Goal: Task Accomplishment & Management: Manage account settings

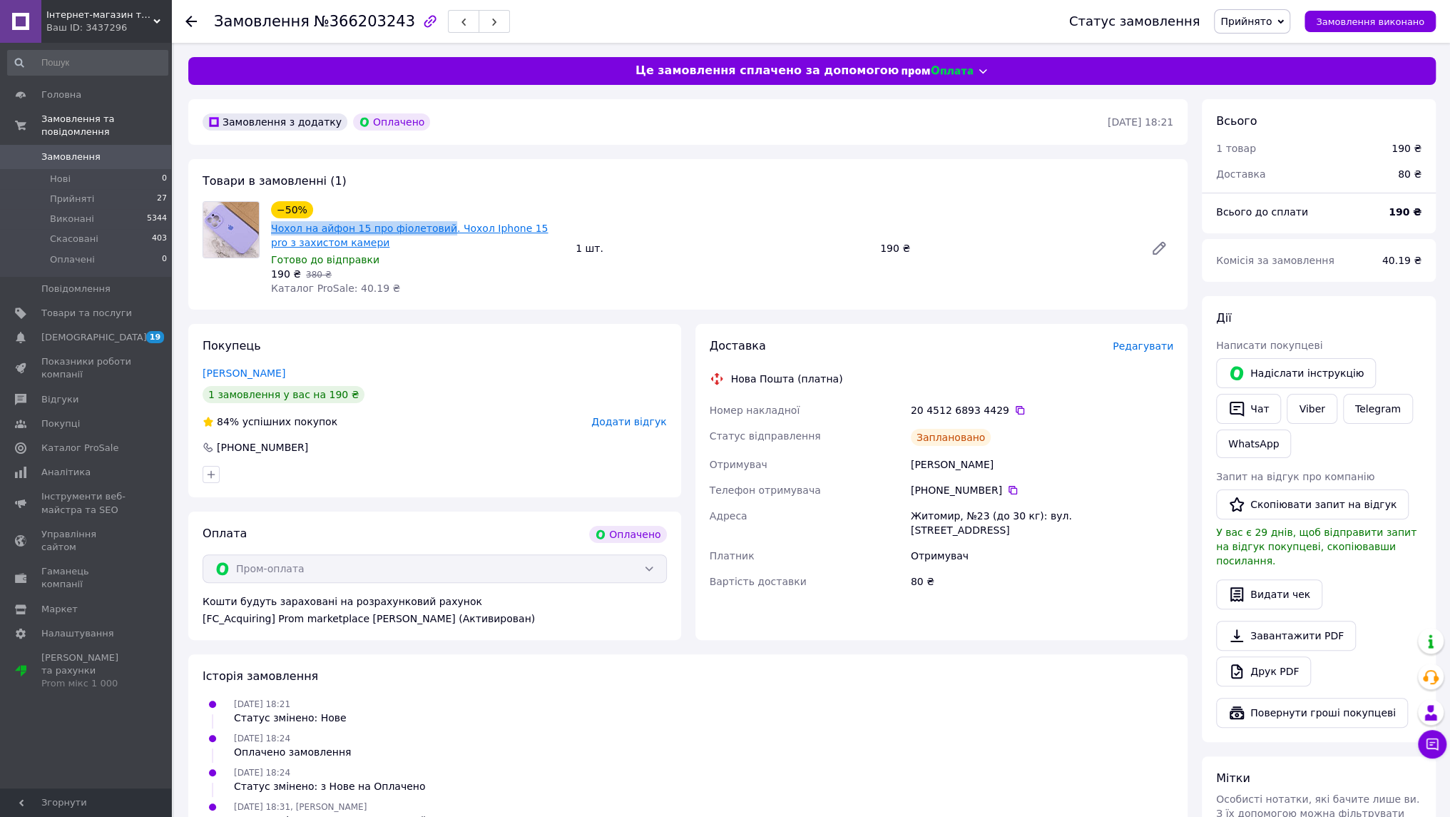
drag, startPoint x: 267, startPoint y: 227, endPoint x: 431, endPoint y: 225, distance: 164.0
click at [431, 225] on div "−50% Чохол на айфон 15 про фіолетовий. Чохол Iphone 15 pro з захистом камери Го…" at bounding box center [417, 248] width 305 height 100
copy link "Чохол на айфон 15 про фіолетовий"
click at [1252, 579] on button "Видати чек" at bounding box center [1269, 594] width 106 height 30
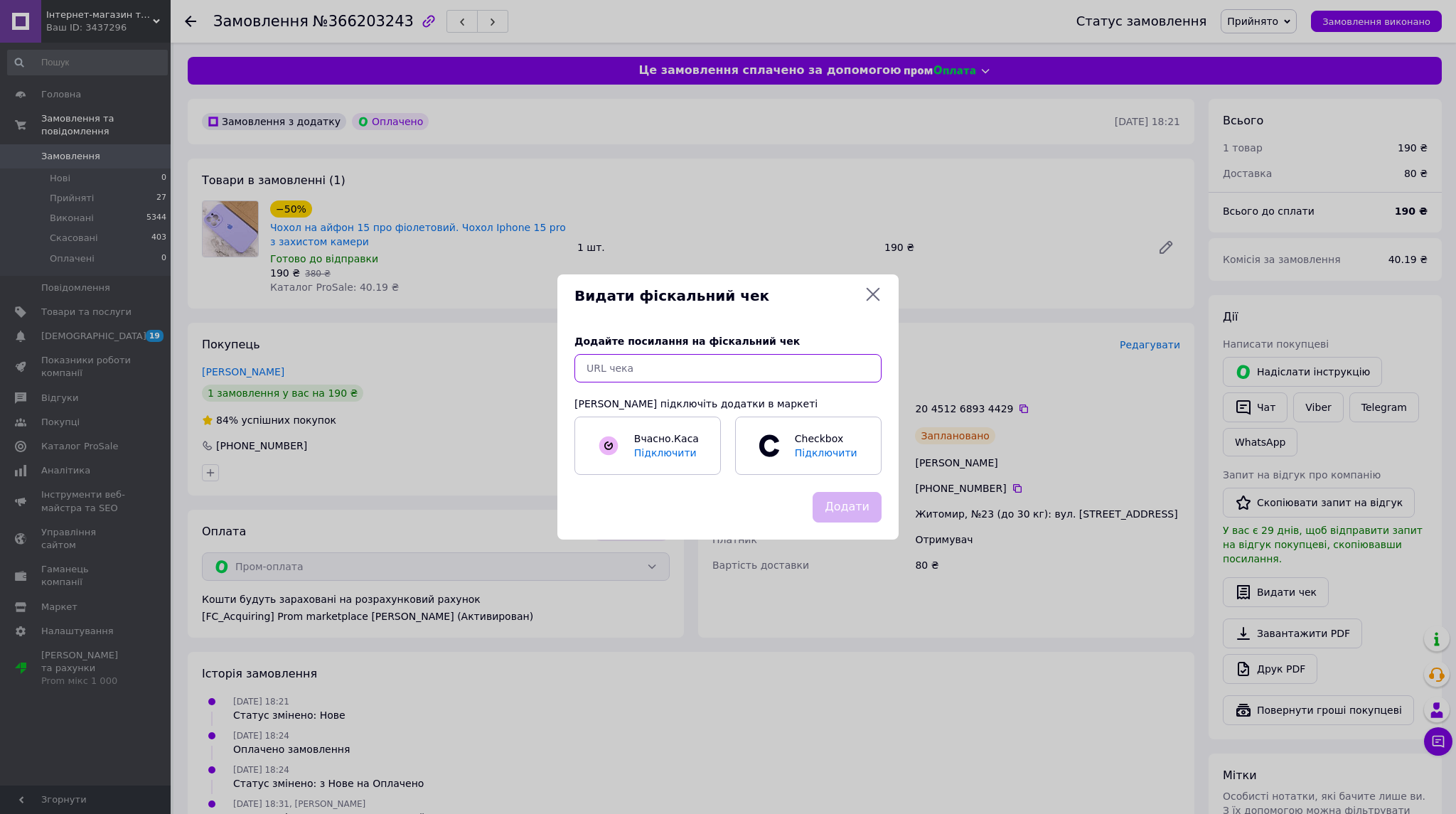
click at [694, 366] on input "text" at bounding box center [728, 368] width 307 height 29
paste input "https://kasa.vchasno.ua/check-viewer/sA5PBsvO-yg"
type input "https://kasa.vchasno.ua/check-viewer/sA5PBsvO-yg"
click at [845, 506] on button "Додати" at bounding box center [846, 506] width 69 height 31
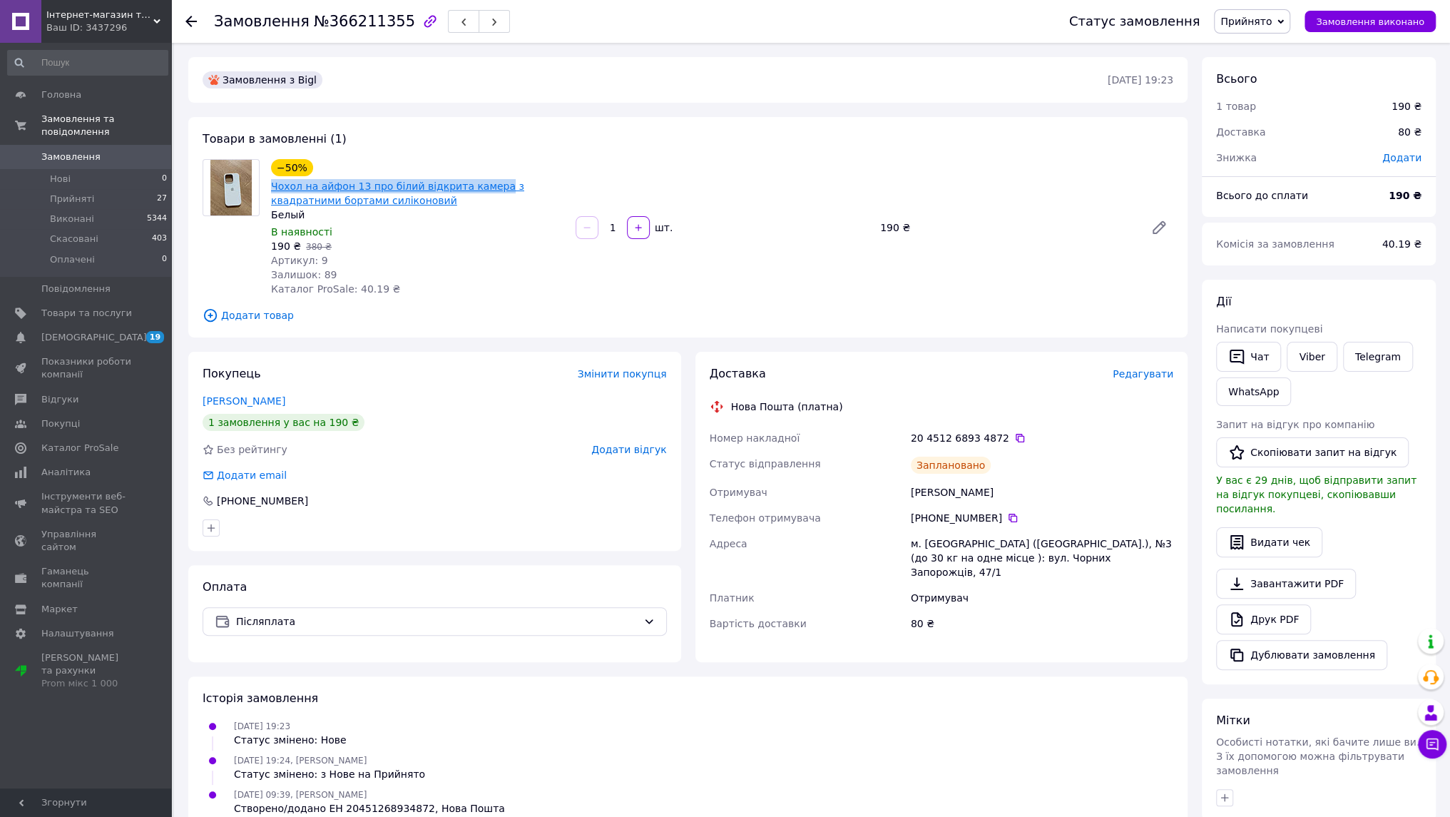
drag, startPoint x: 267, startPoint y: 188, endPoint x: 482, endPoint y: 185, distance: 214.7
click at [482, 185] on div "−50% Чохол на айфон 13 про білий відкрита камера з квадратними бортами силіконо…" at bounding box center [417, 227] width 305 height 143
copy link "Чохол на айфон 13 про білий відкрита камера"
drag, startPoint x: 1294, startPoint y: 518, endPoint x: 1278, endPoint y: 510, distance: 17.5
click at [1294, 527] on button "Видати чек" at bounding box center [1269, 542] width 106 height 30
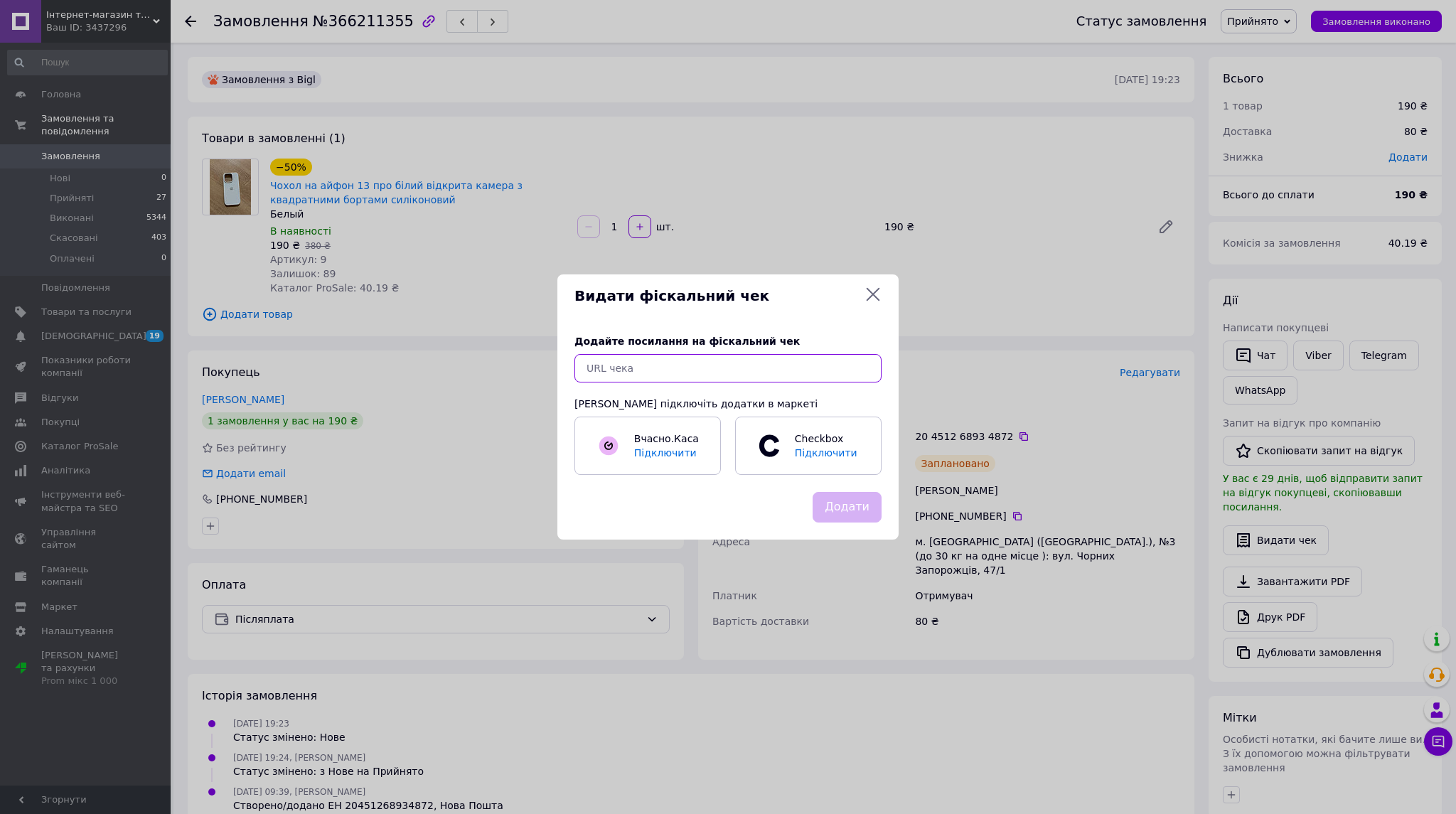
click at [773, 379] on input "text" at bounding box center [728, 368] width 307 height 29
paste input "https://kasa.vchasno.ua/check-viewer/hodu8s7ToDE"
type input "https://kasa.vchasno.ua/check-viewer/hodu8s7ToDE"
click at [851, 513] on button "Додати" at bounding box center [846, 506] width 69 height 31
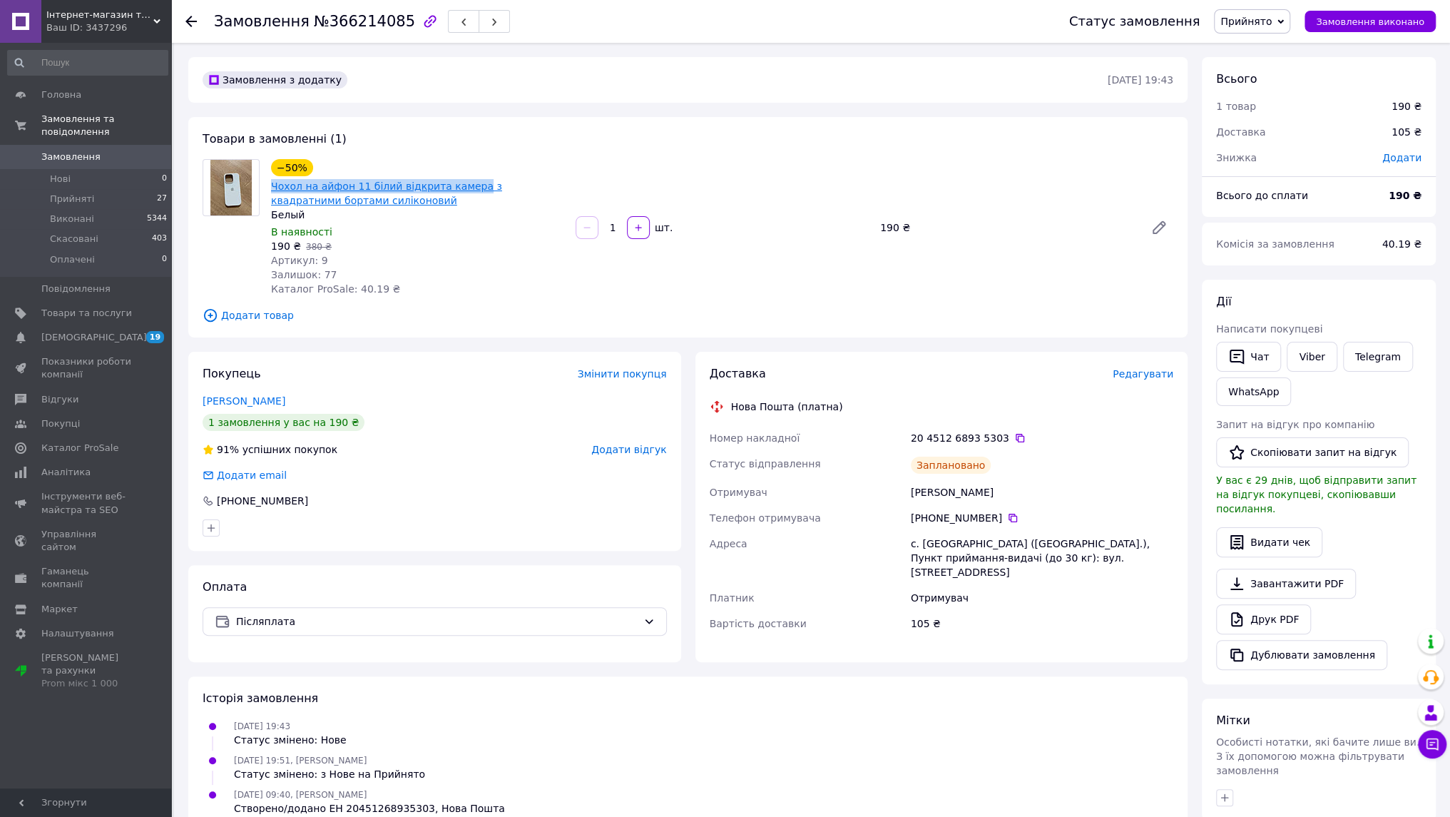
drag, startPoint x: 268, startPoint y: 187, endPoint x: 464, endPoint y: 188, distance: 196.1
click at [464, 188] on div "−50% Чохол на айфон 11 білий відкрита камера з квадратними бортами силіконовий …" at bounding box center [417, 227] width 305 height 143
copy link "Чохол на айфон 11 білий відкрита камера"
click at [1265, 527] on button "Видати чек" at bounding box center [1269, 542] width 106 height 30
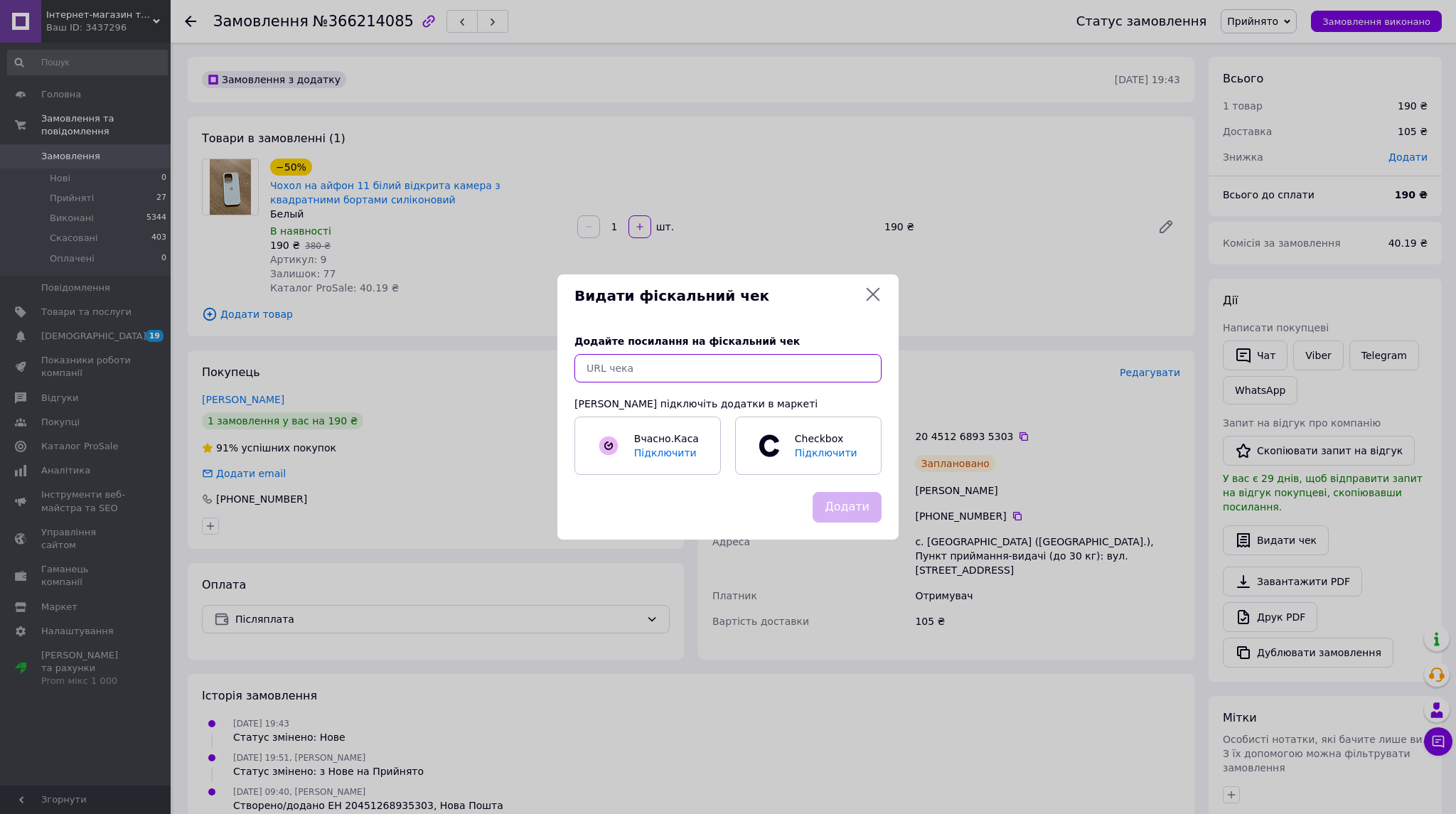
click at [652, 373] on input "text" at bounding box center [728, 368] width 307 height 29
paste input "https://kasa.vchasno.ua/check-viewer/dIcY0Q-zbQk"
type input "https://kasa.vchasno.ua/check-viewer/dIcY0Q-zbQk"
click at [858, 511] on button "Додати" at bounding box center [846, 506] width 69 height 31
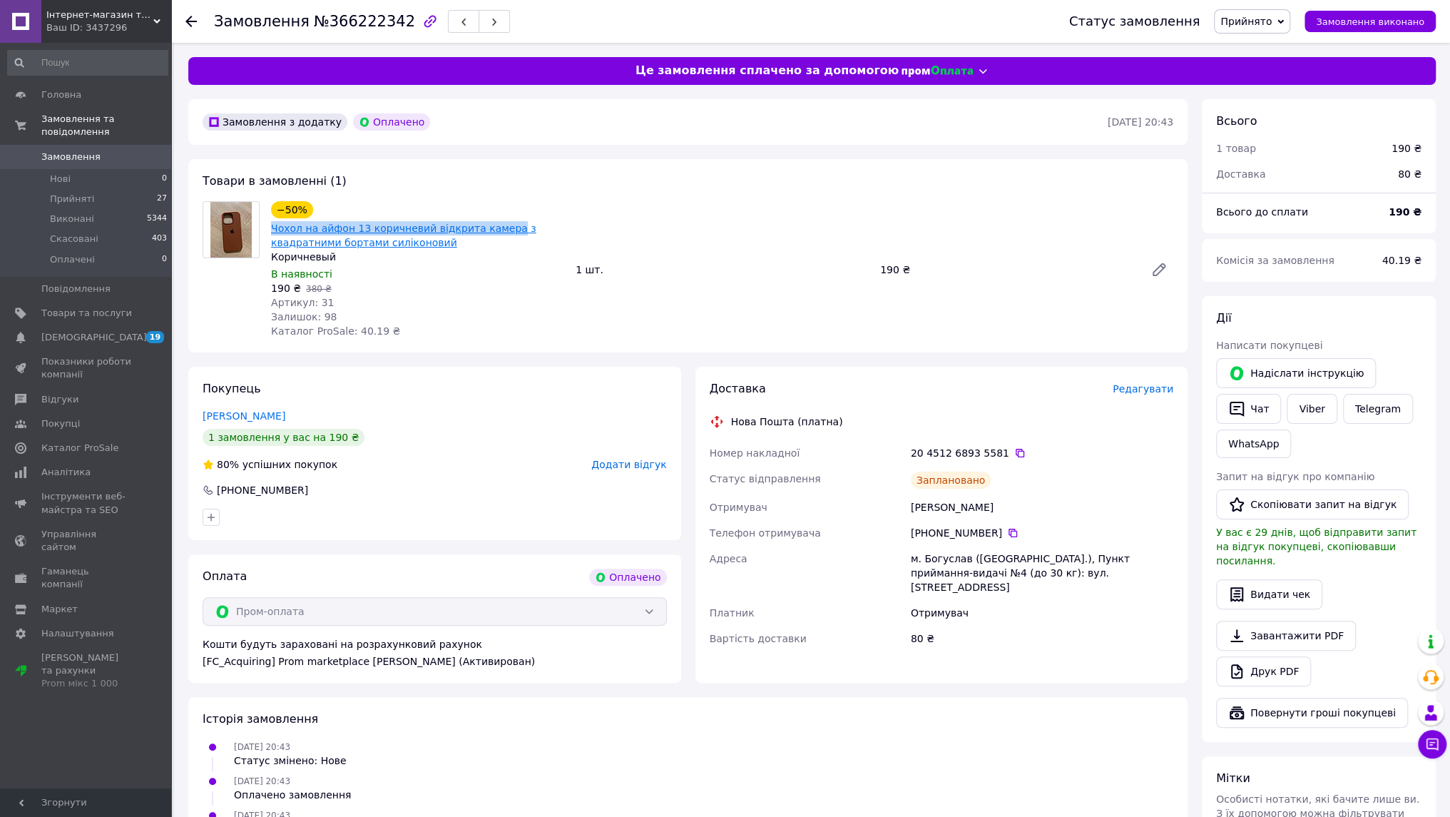
drag, startPoint x: 267, startPoint y: 230, endPoint x: 493, endPoint y: 222, distance: 225.5
click at [493, 222] on div "−50% Чохол на айфон 13 коричневий відкрита камера з квадратними бортами силікон…" at bounding box center [417, 269] width 305 height 143
copy link "Чохол на айфон 13 коричневий відкрита камера"
click at [1259, 579] on button "Видати чек" at bounding box center [1269, 594] width 106 height 30
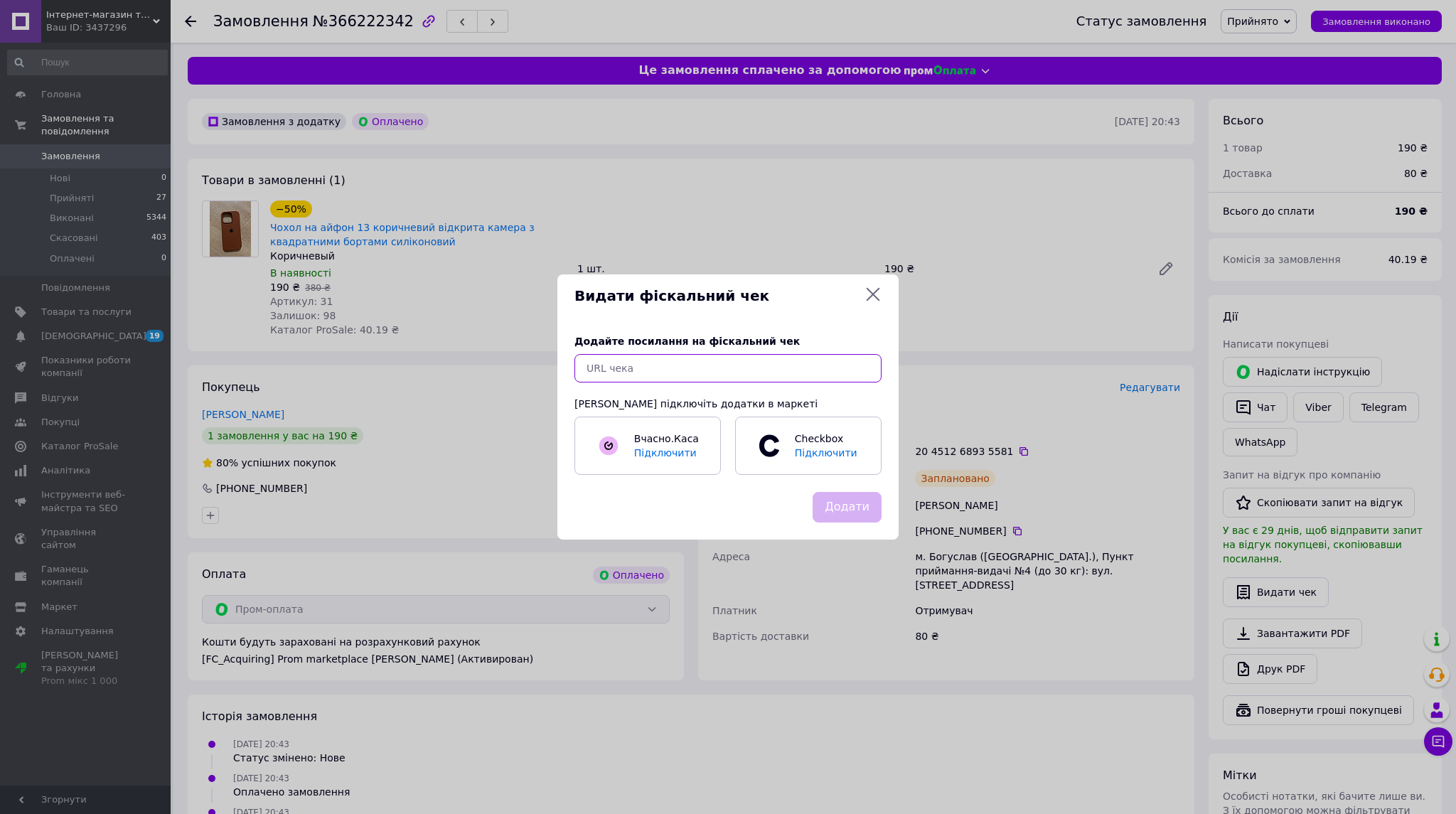
click at [700, 376] on input "text" at bounding box center [728, 368] width 307 height 29
paste input "https://kasa.vchasno.ua/check-viewer/Fh2LGo49AWA"
type input "https://kasa.vchasno.ua/check-viewer/Fh2LGo49AWA"
click at [849, 509] on button "Додати" at bounding box center [846, 506] width 69 height 31
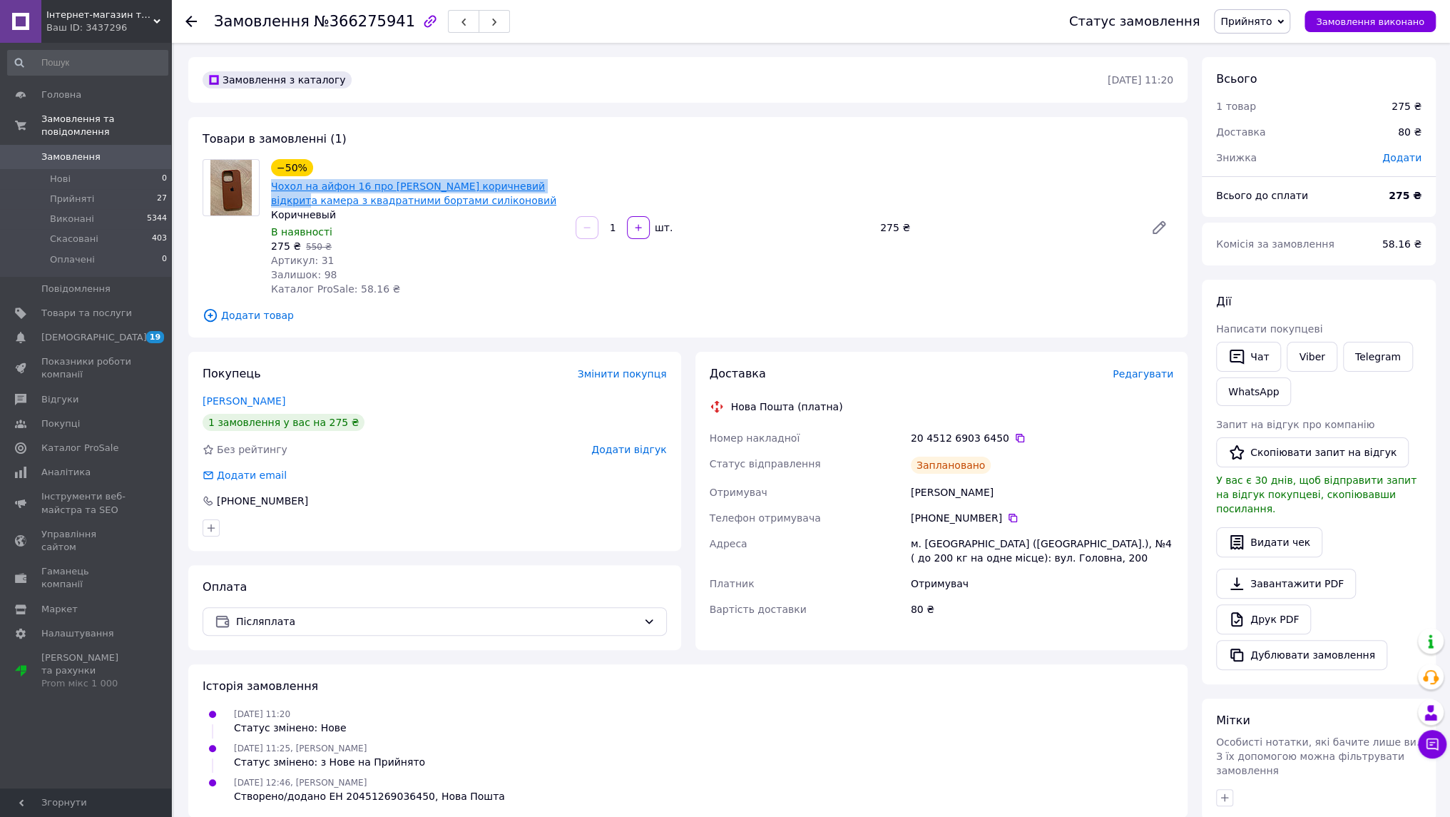
drag, startPoint x: 269, startPoint y: 185, endPoint x: 541, endPoint y: 188, distance: 272.4
click at [541, 188] on div "−50% Чохол на айфон 16 про макс коричневий відкрита камера з квадратними бортам…" at bounding box center [417, 227] width 305 height 143
copy link "Чохол на айфон 16 про макс коричневий відкрита камера"
click at [1254, 532] on button "Видати чек" at bounding box center [1269, 542] width 106 height 30
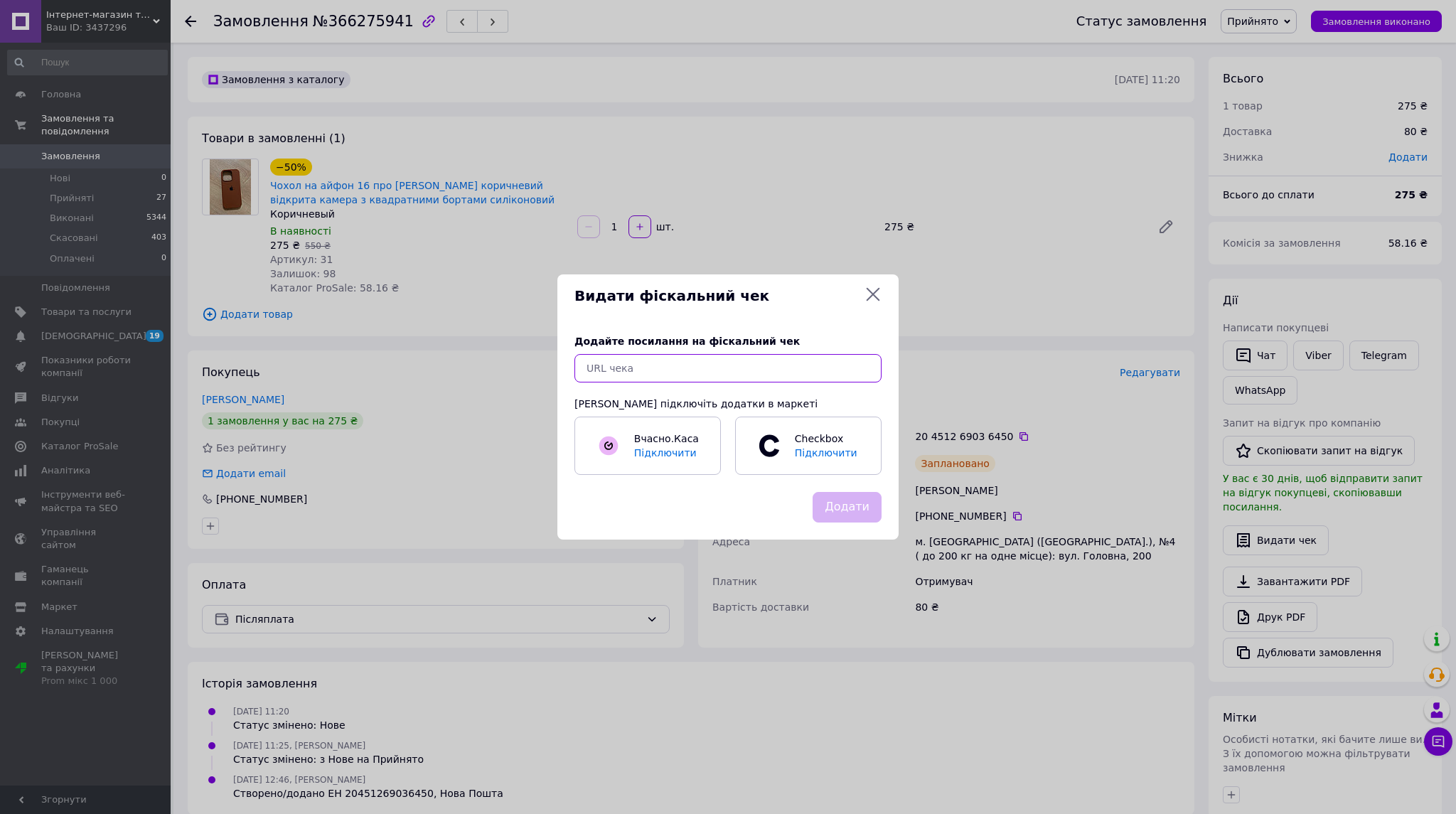
click at [698, 361] on input "text" at bounding box center [728, 368] width 307 height 29
paste input "https://kasa.vchasno.ua/check-viewer/JKl4tWKhzDg"
type input "https://kasa.vchasno.ua/check-viewer/JKl4tWKhzDg"
click at [861, 512] on button "Додати" at bounding box center [846, 506] width 69 height 31
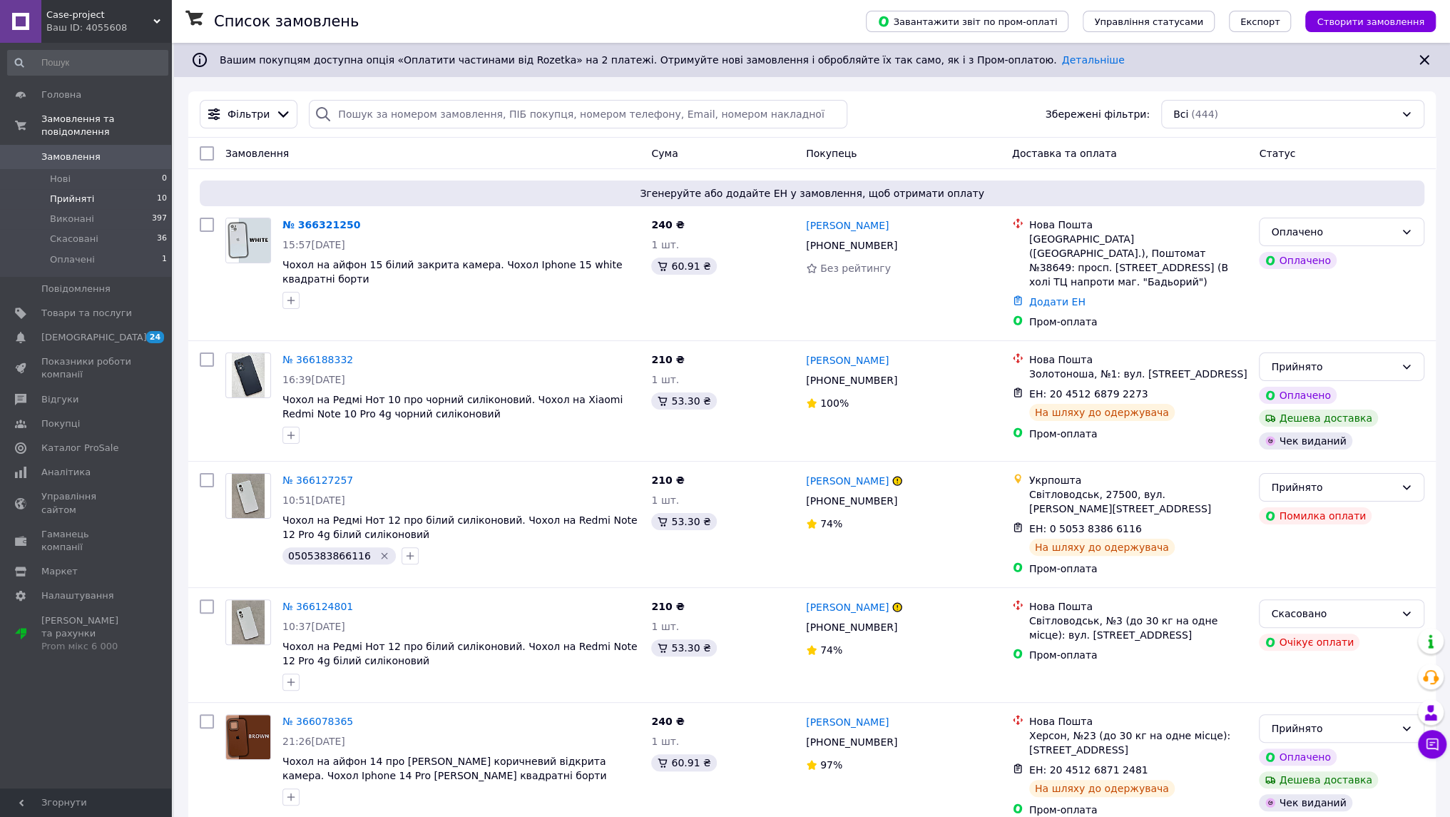
click at [73, 193] on span "Прийняті" at bounding box center [72, 199] width 44 height 13
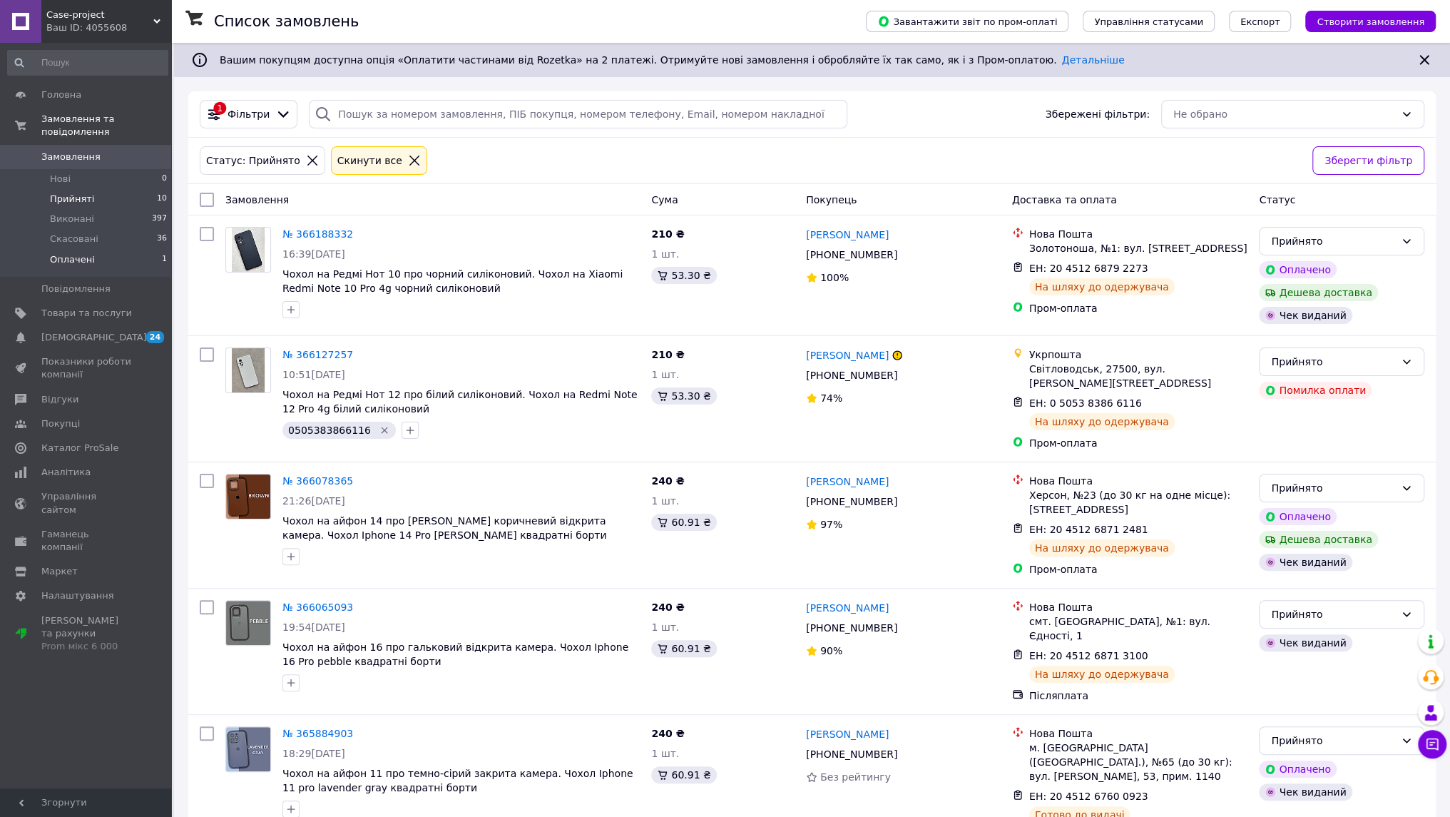
click at [136, 250] on li "Оплачені 1" at bounding box center [87, 263] width 175 height 27
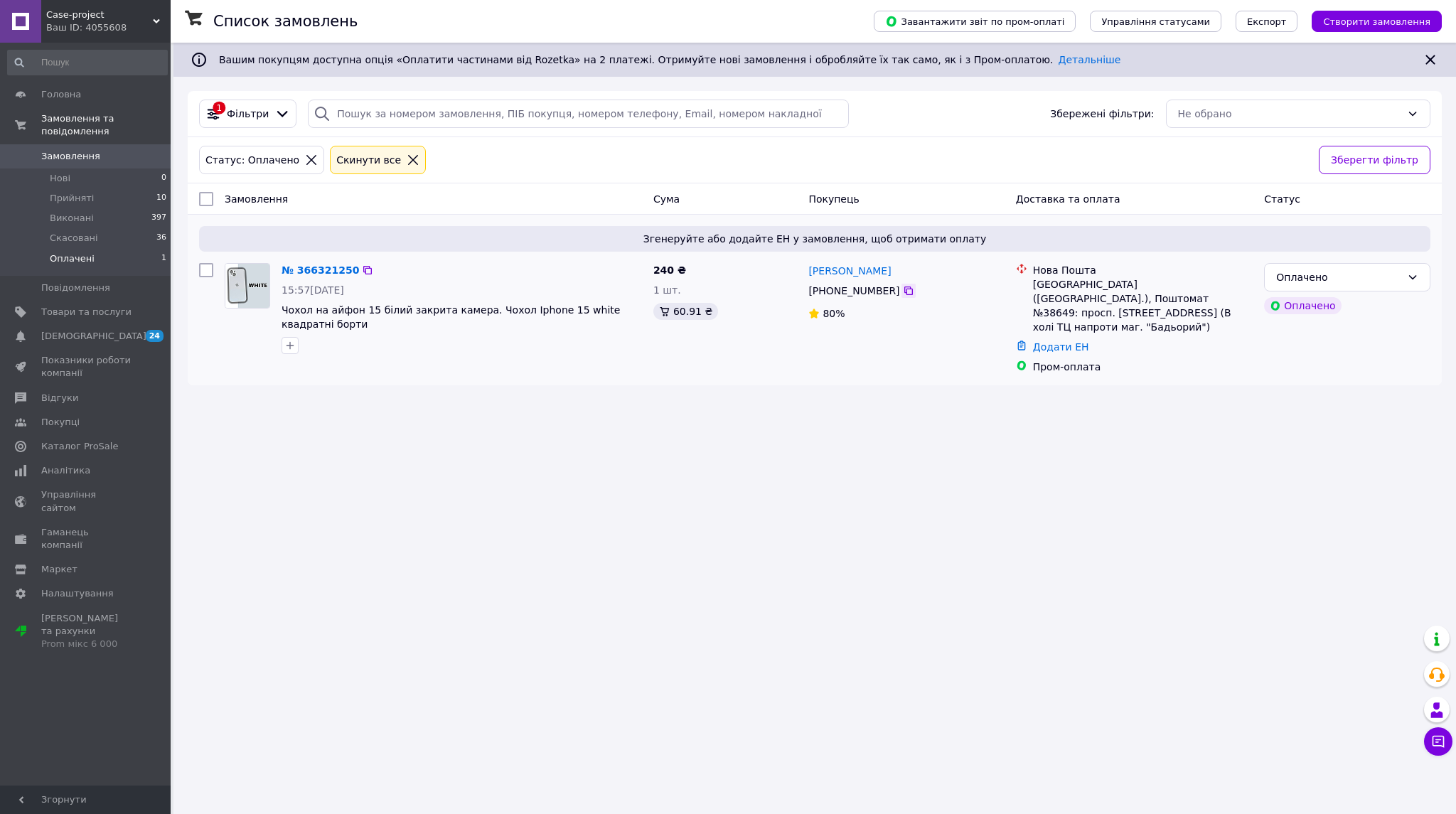
click at [903, 294] on icon at bounding box center [908, 290] width 11 height 11
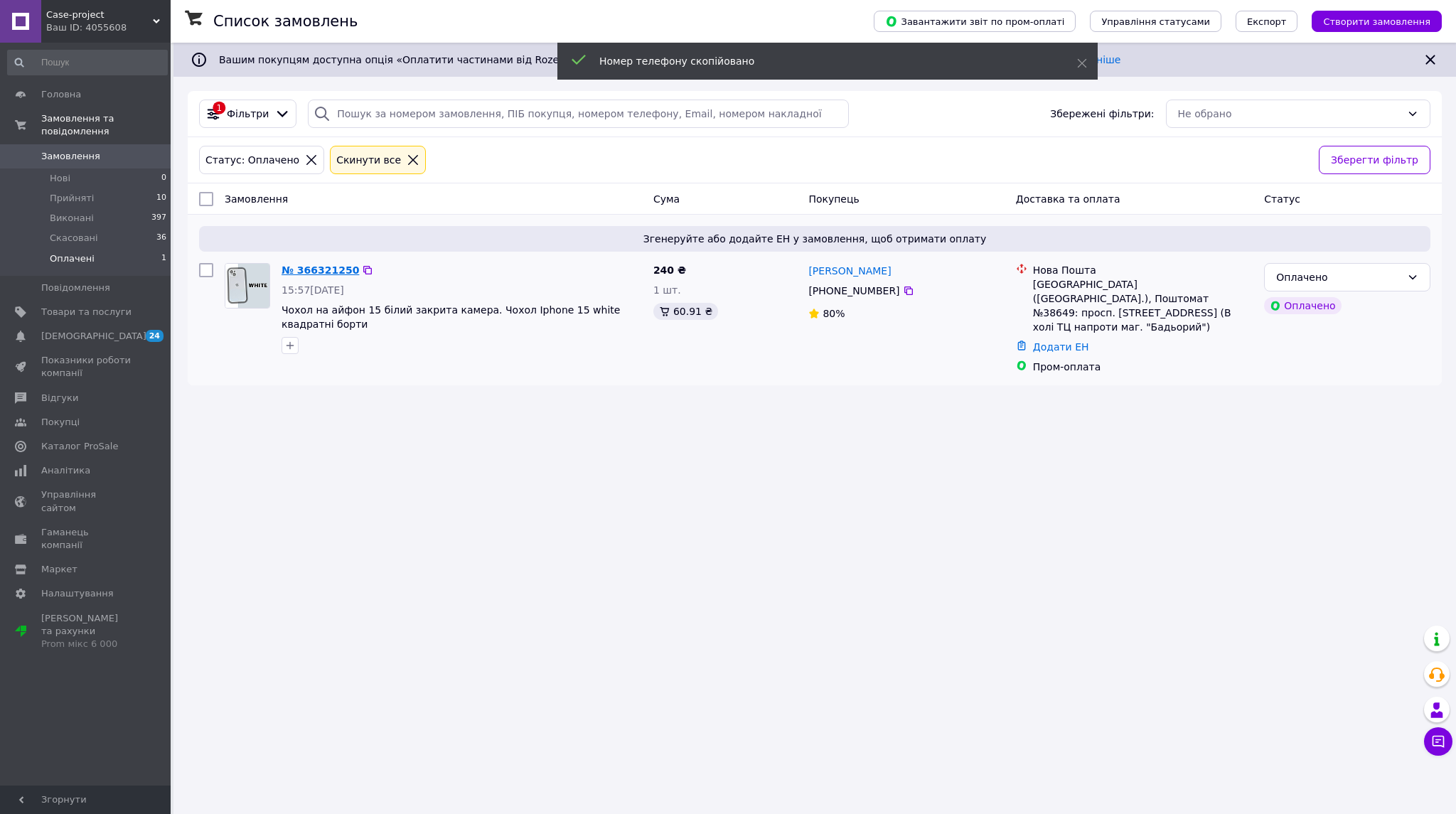
click at [320, 267] on link "№ 366321250" at bounding box center [320, 269] width 78 height 11
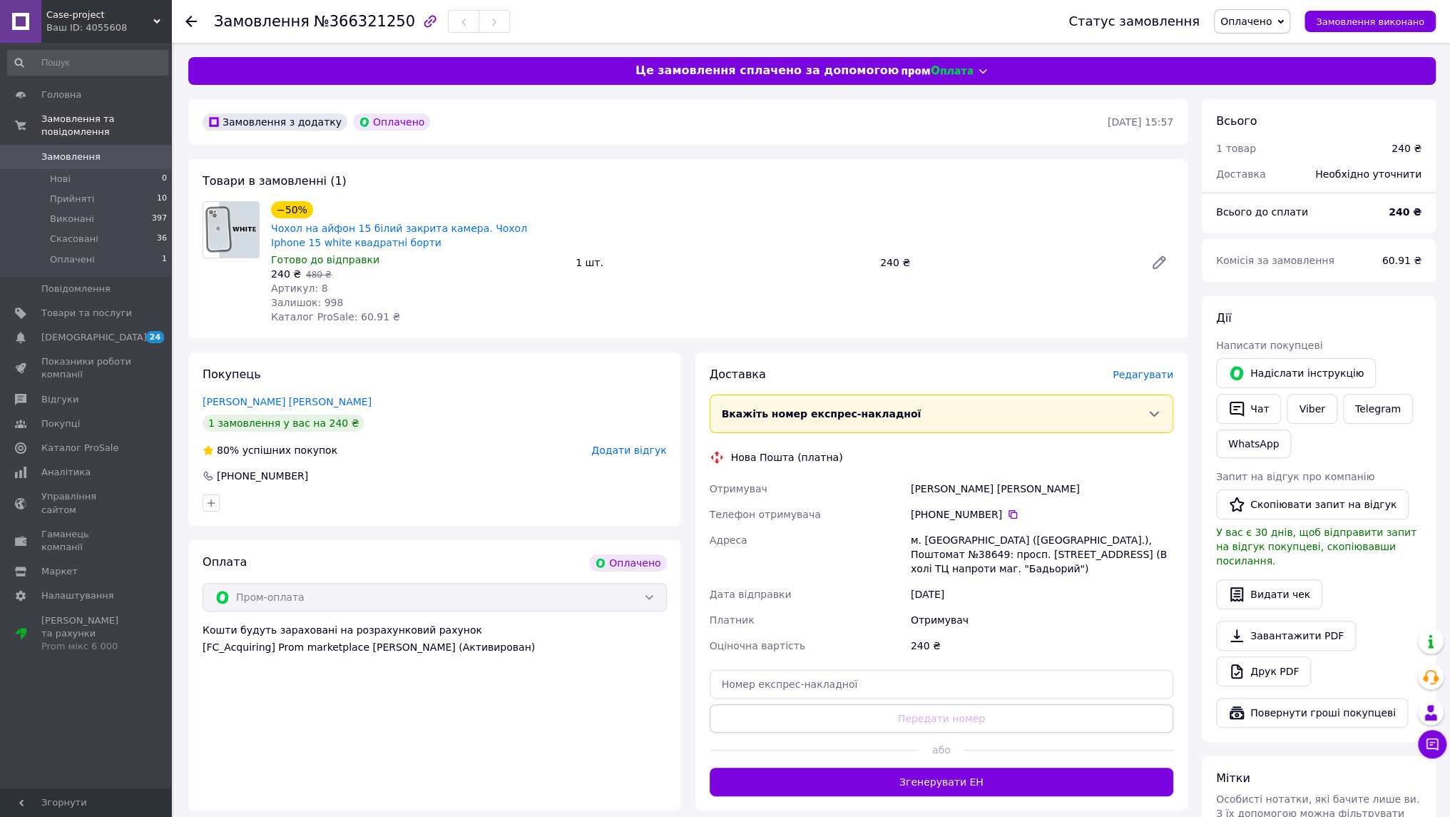
click at [1255, 21] on span "Оплачено" at bounding box center [1245, 21] width 51 height 11
click at [1253, 45] on li "Прийнято" at bounding box center [1251, 49] width 75 height 21
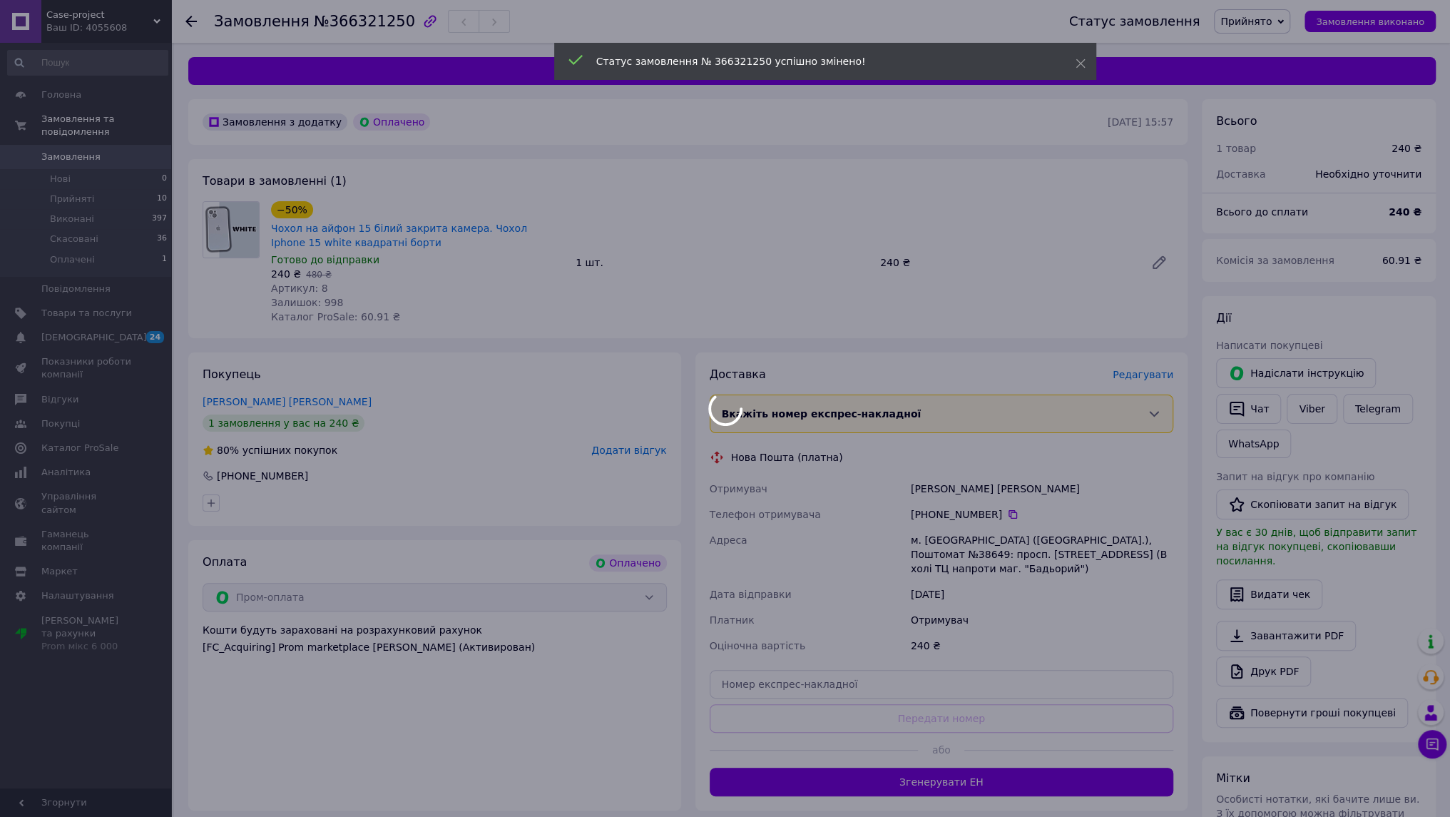
click at [963, 486] on body "Case-project Ваш ID: 4055608 Сайт Case-project Кабінет покупця Перевірити стан …" at bounding box center [725, 547] width 1450 height 1095
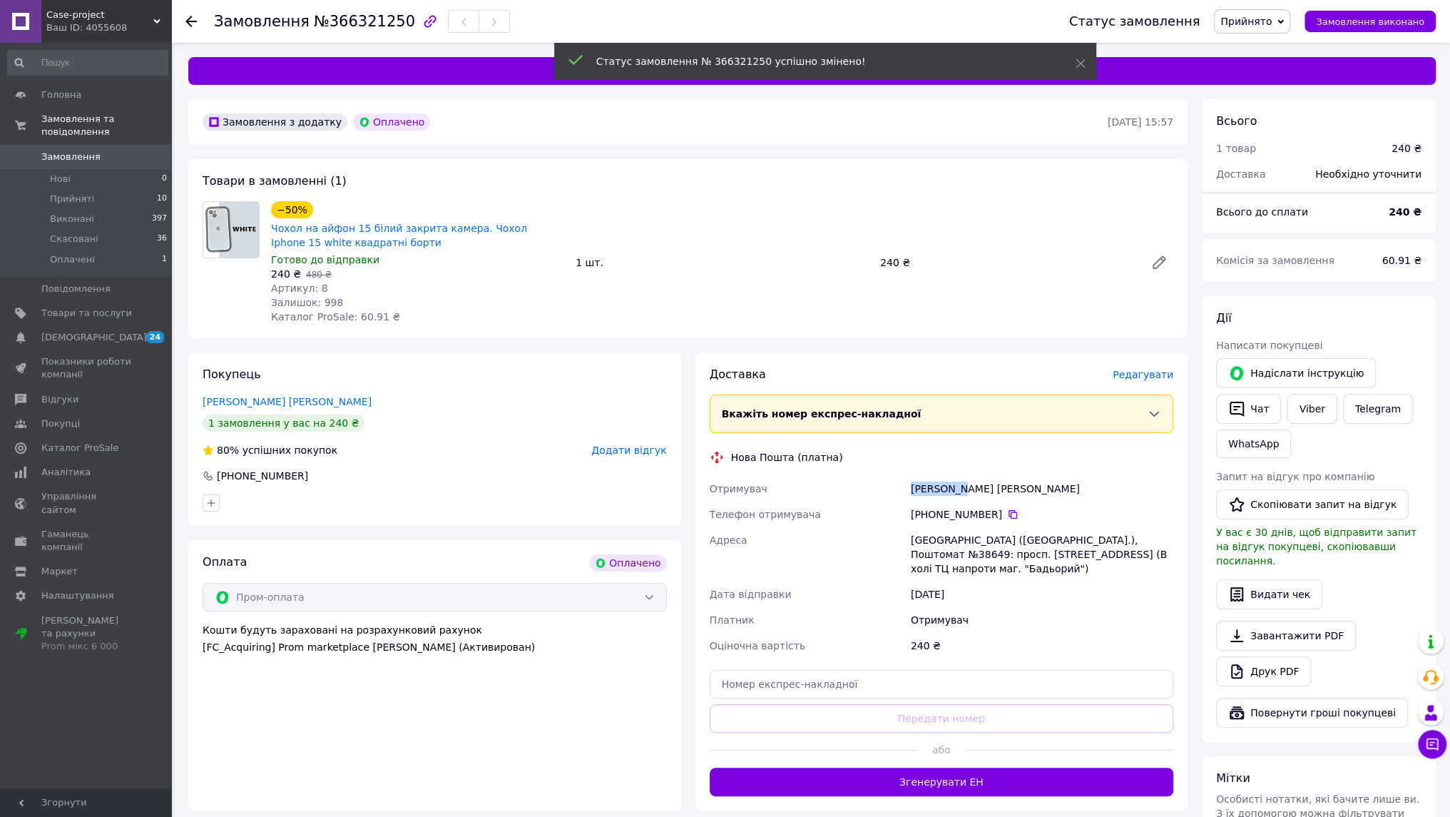
drag, startPoint x: 951, startPoint y: 490, endPoint x: 919, endPoint y: 469, distance: 38.8
click at [911, 491] on div "[PERSON_NAME] [PERSON_NAME]" at bounding box center [1042, 489] width 268 height 26
copy div "[PERSON_NAME]"
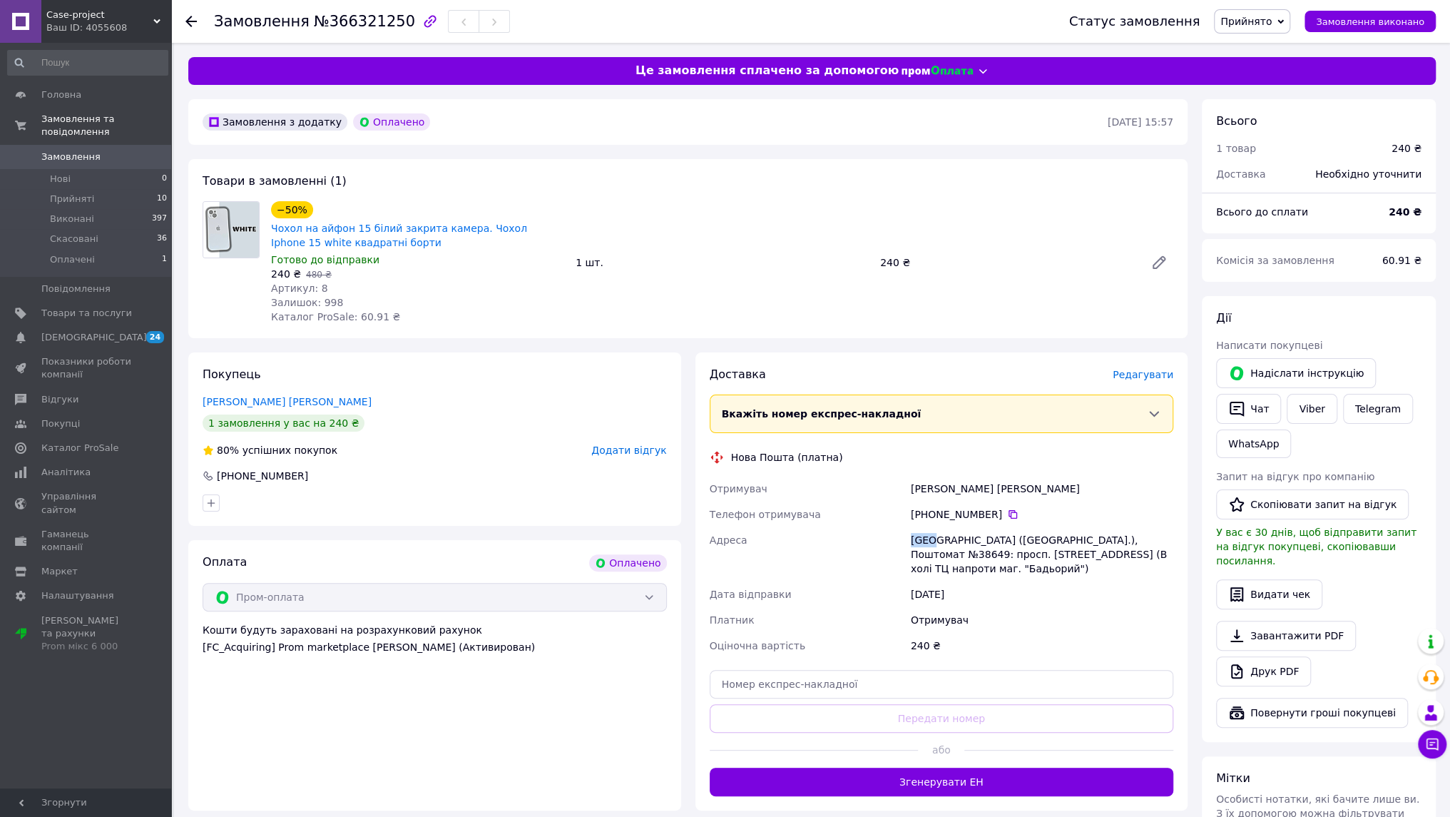
drag, startPoint x: 919, startPoint y: 535, endPoint x: 931, endPoint y: 534, distance: 12.1
click at [931, 534] on div "Отримувач [PERSON_NAME] [GEOGRAPHIC_DATA] Телефон отримувача +380 96 622 19 [GE…" at bounding box center [942, 567] width 470 height 183
drag, startPoint x: 1098, startPoint y: 538, endPoint x: 1070, endPoint y: 540, distance: 27.8
click at [1070, 540] on div "[GEOGRAPHIC_DATA] ([GEOGRAPHIC_DATA].), Поштомат №38649: просп. [STREET_ADDRESS…" at bounding box center [1042, 554] width 268 height 54
copy div "38649:"
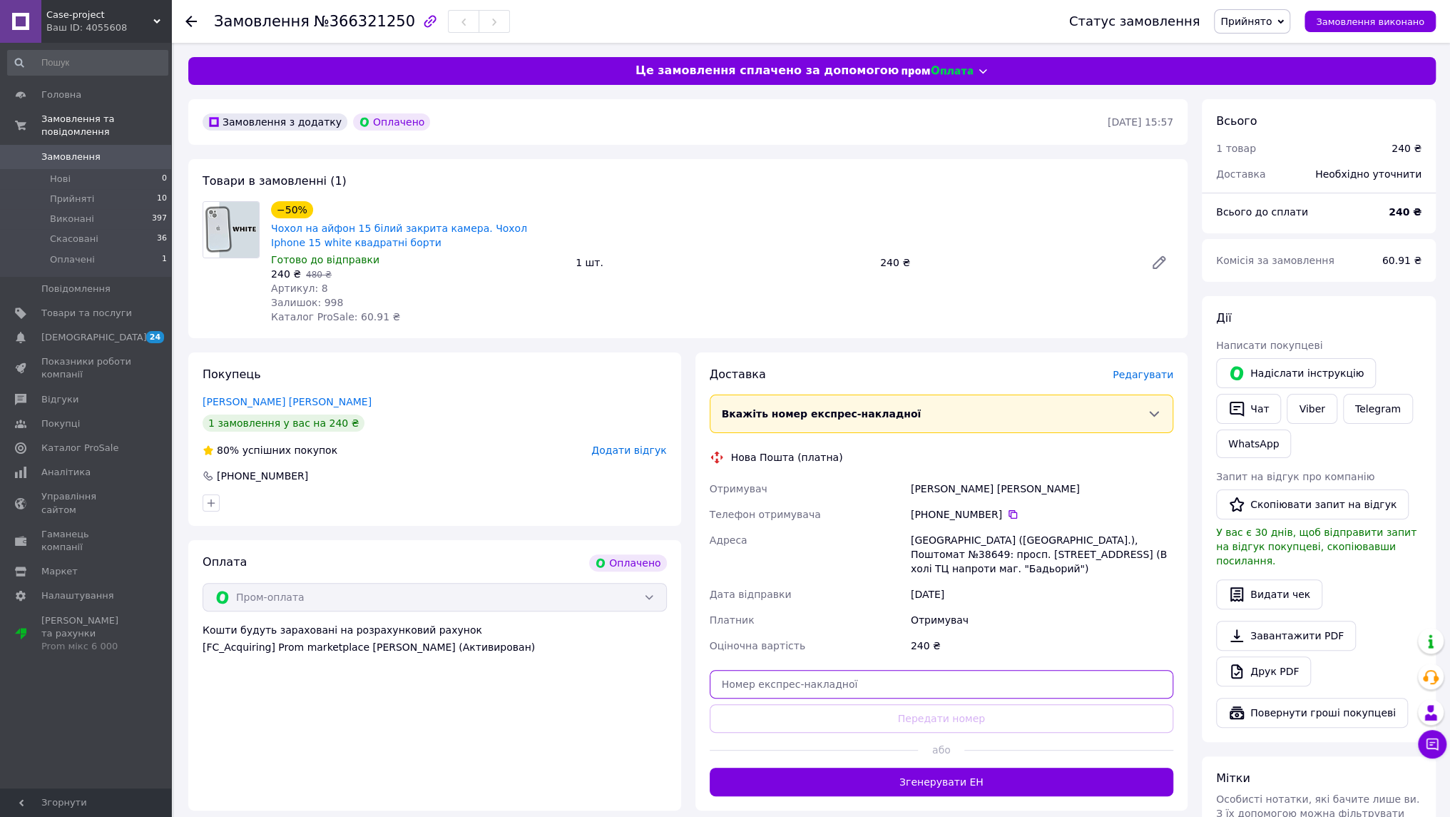
click at [925, 670] on input "text" at bounding box center [942, 684] width 464 height 29
paste input "20451269150746"
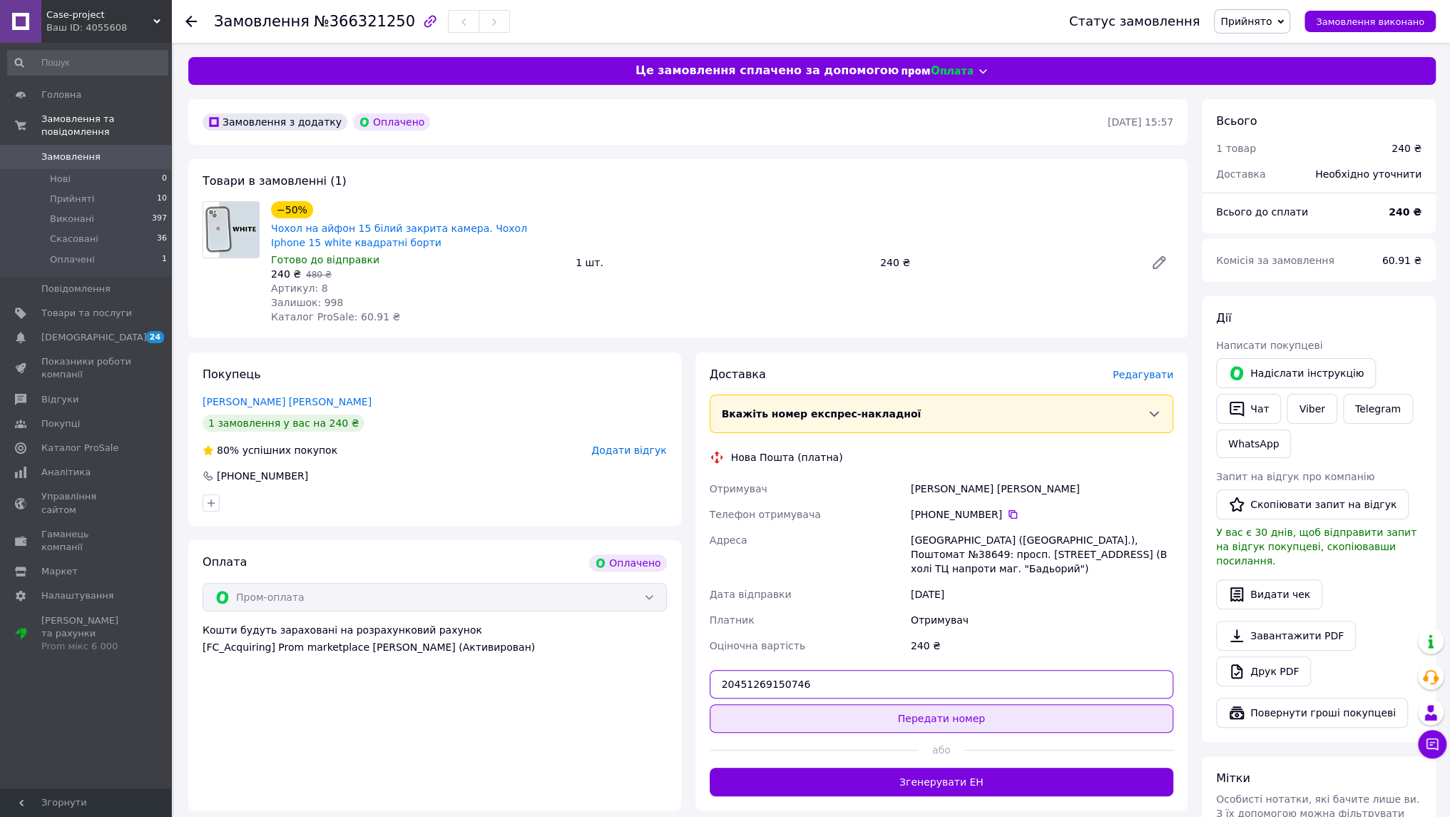
type input "20451269150746"
click at [908, 704] on button "Передати номер" at bounding box center [942, 718] width 464 height 29
